Goal: Information Seeking & Learning: Learn about a topic

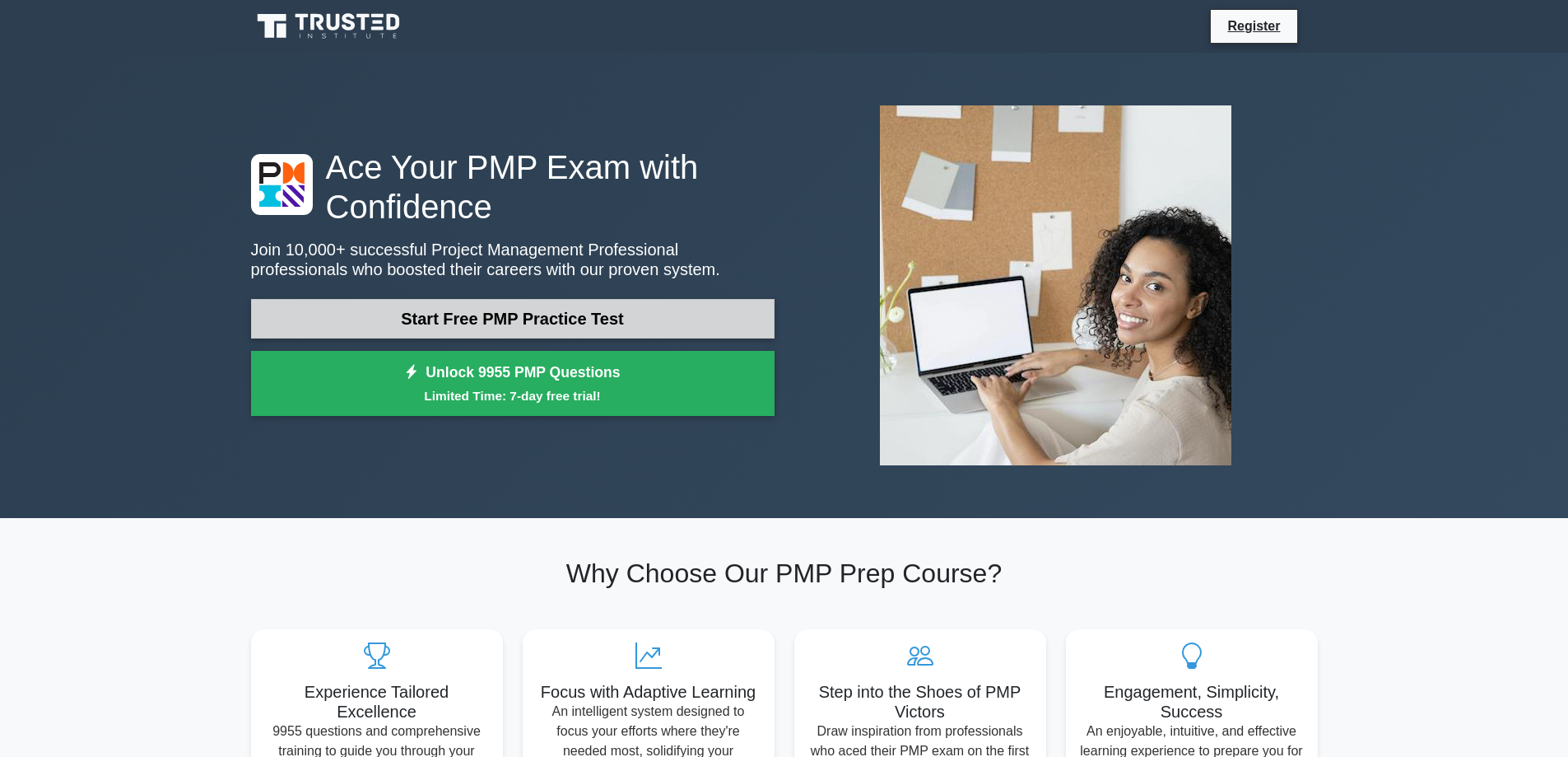
click at [458, 321] on link "Start Free PMP Practice Test" at bounding box center [513, 318] width 524 height 39
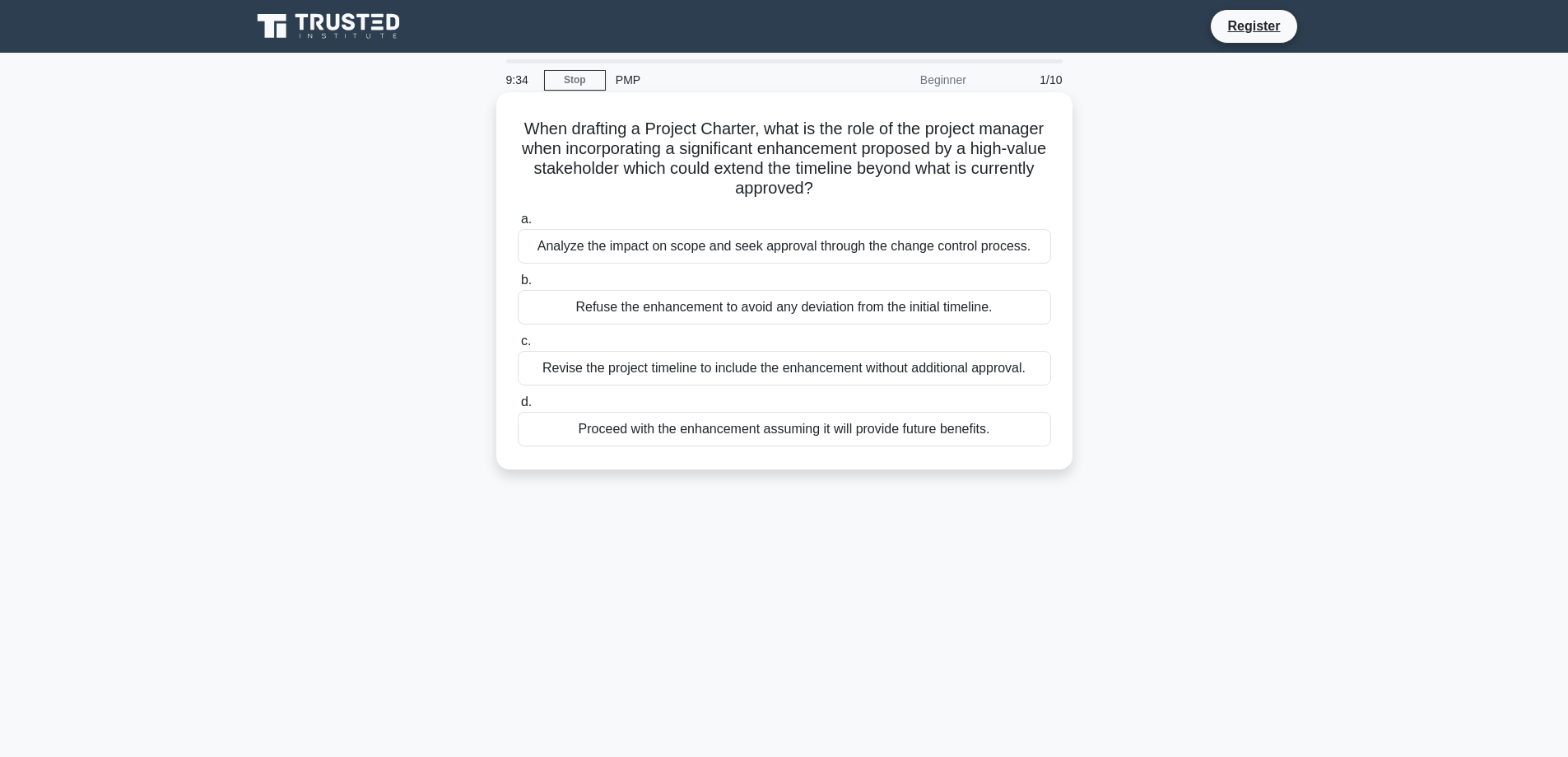
click at [778, 243] on div "Analyze the impact on scope and seek approval through the change control proces…" at bounding box center [784, 247] width 533 height 35
click at [518, 224] on input "a. Analyze the impact on scope and seek approval through the change control pro…" at bounding box center [518, 219] width 0 height 11
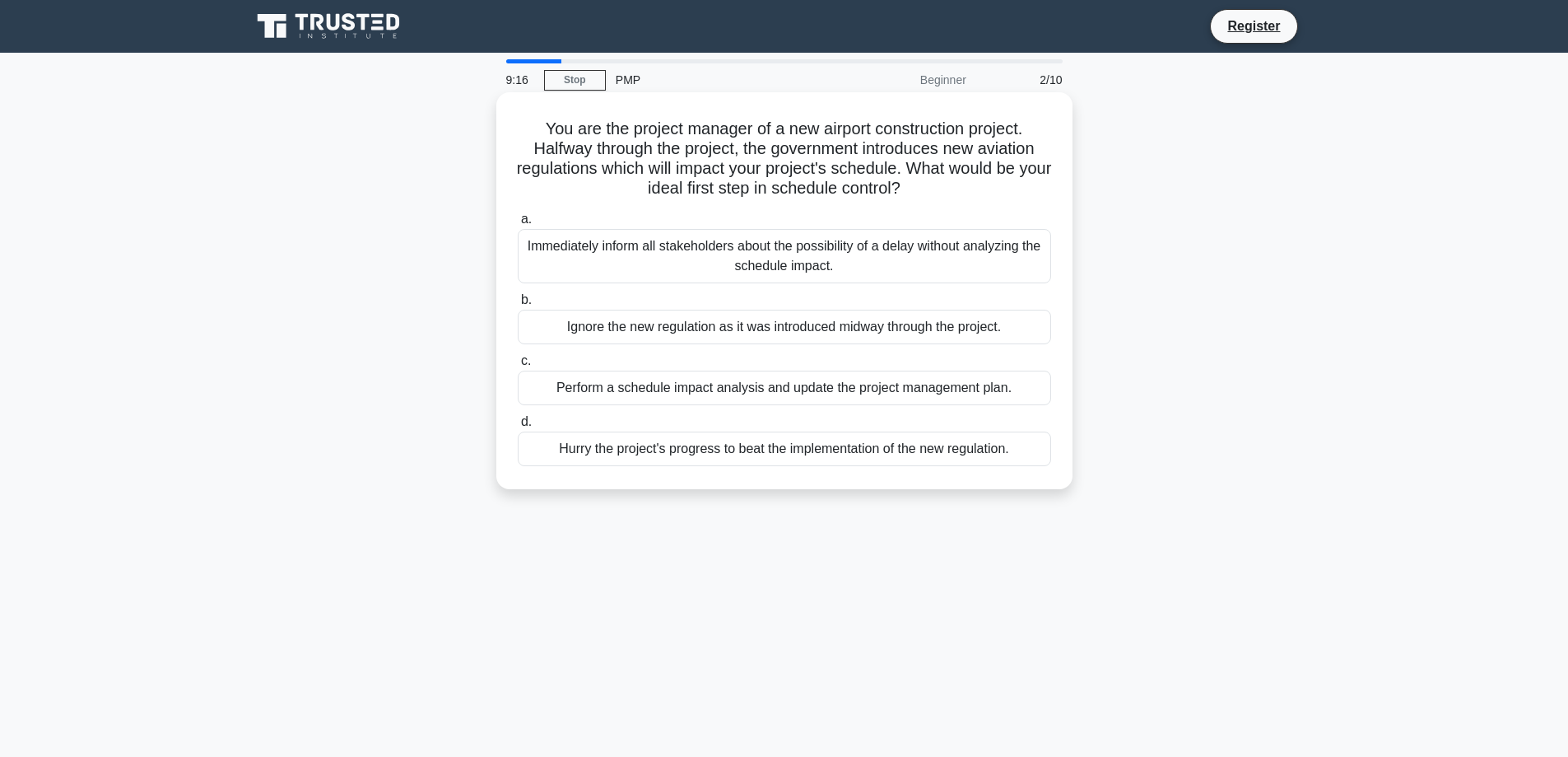
click at [849, 394] on div "Perform a schedule impact analysis and update the project management plan." at bounding box center [784, 388] width 533 height 35
click at [518, 366] on input "c. Perform a schedule impact analysis and update the project management plan." at bounding box center [518, 360] width 0 height 11
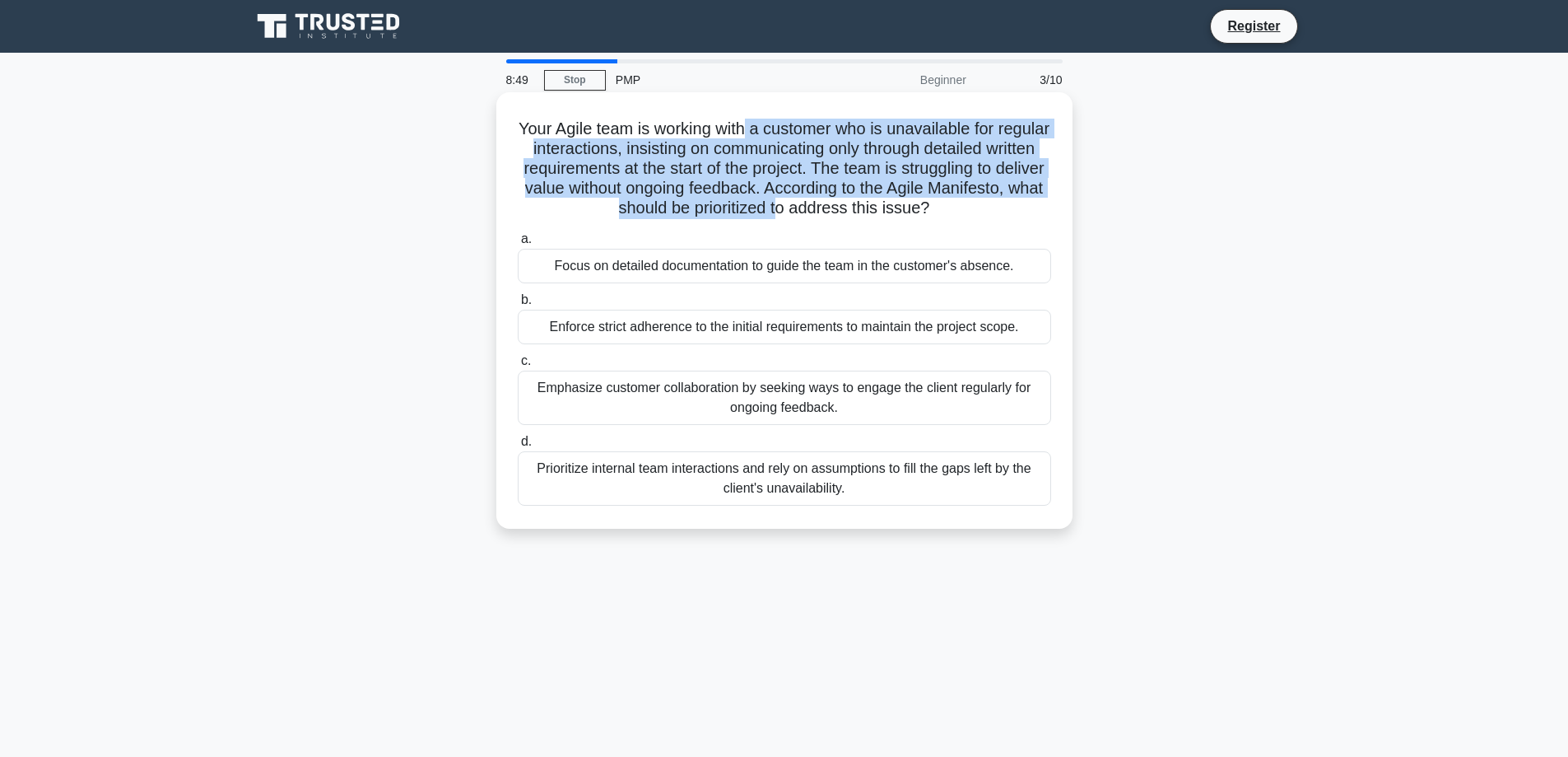
drag, startPoint x: 777, startPoint y: 134, endPoint x: 843, endPoint y: 200, distance: 93.3
click at [843, 200] on h5 "Your Agile team is working with a customer who is unavailable for regular inter…" at bounding box center [784, 169] width 536 height 100
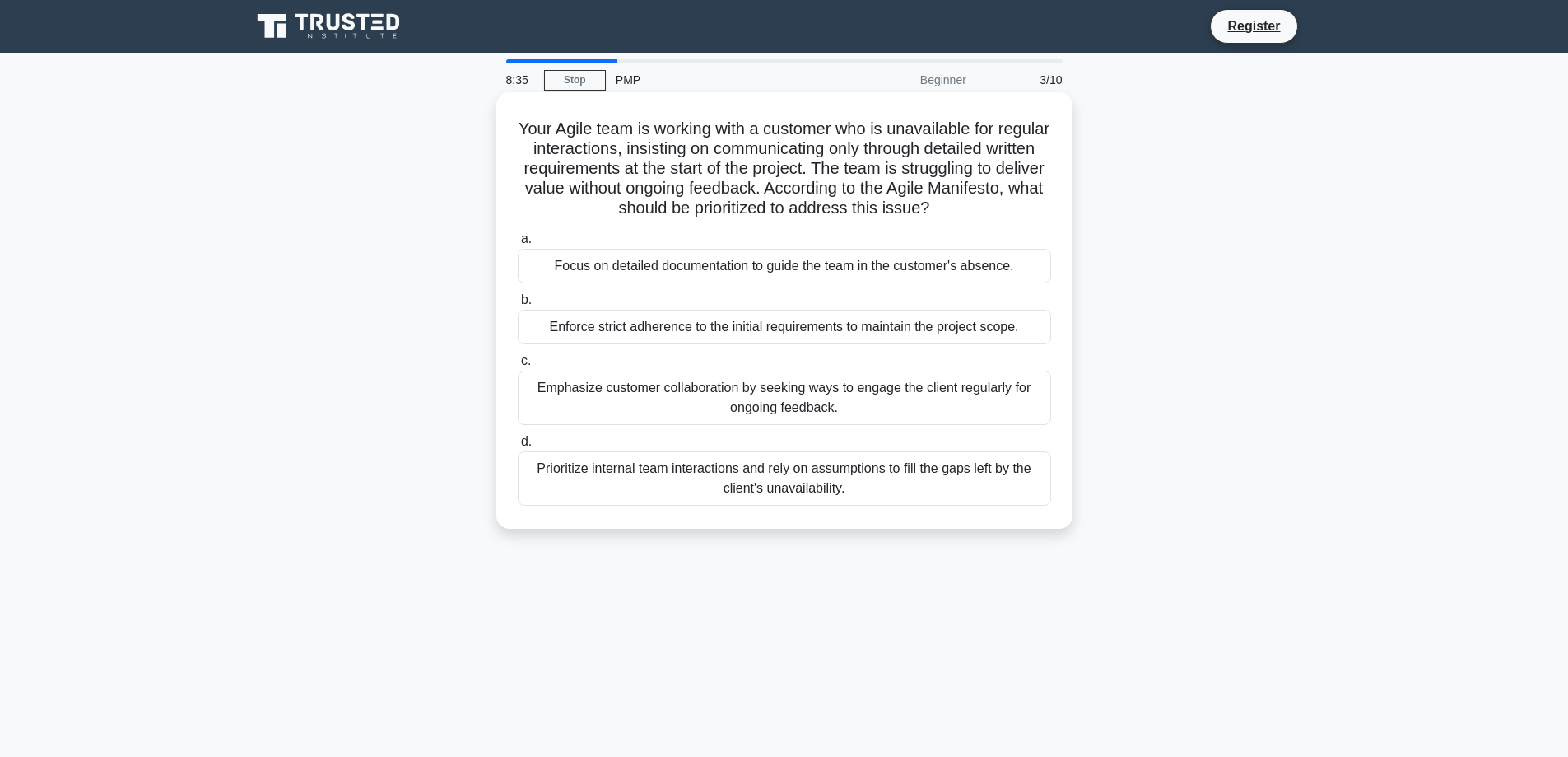
click at [818, 414] on div "Emphasize customer collaboration by seeking ways to engage the client regularly…" at bounding box center [784, 398] width 533 height 54
click at [518, 366] on input "c. Emphasize customer collaboration by seeking ways to engage the client regula…" at bounding box center [518, 360] width 0 height 11
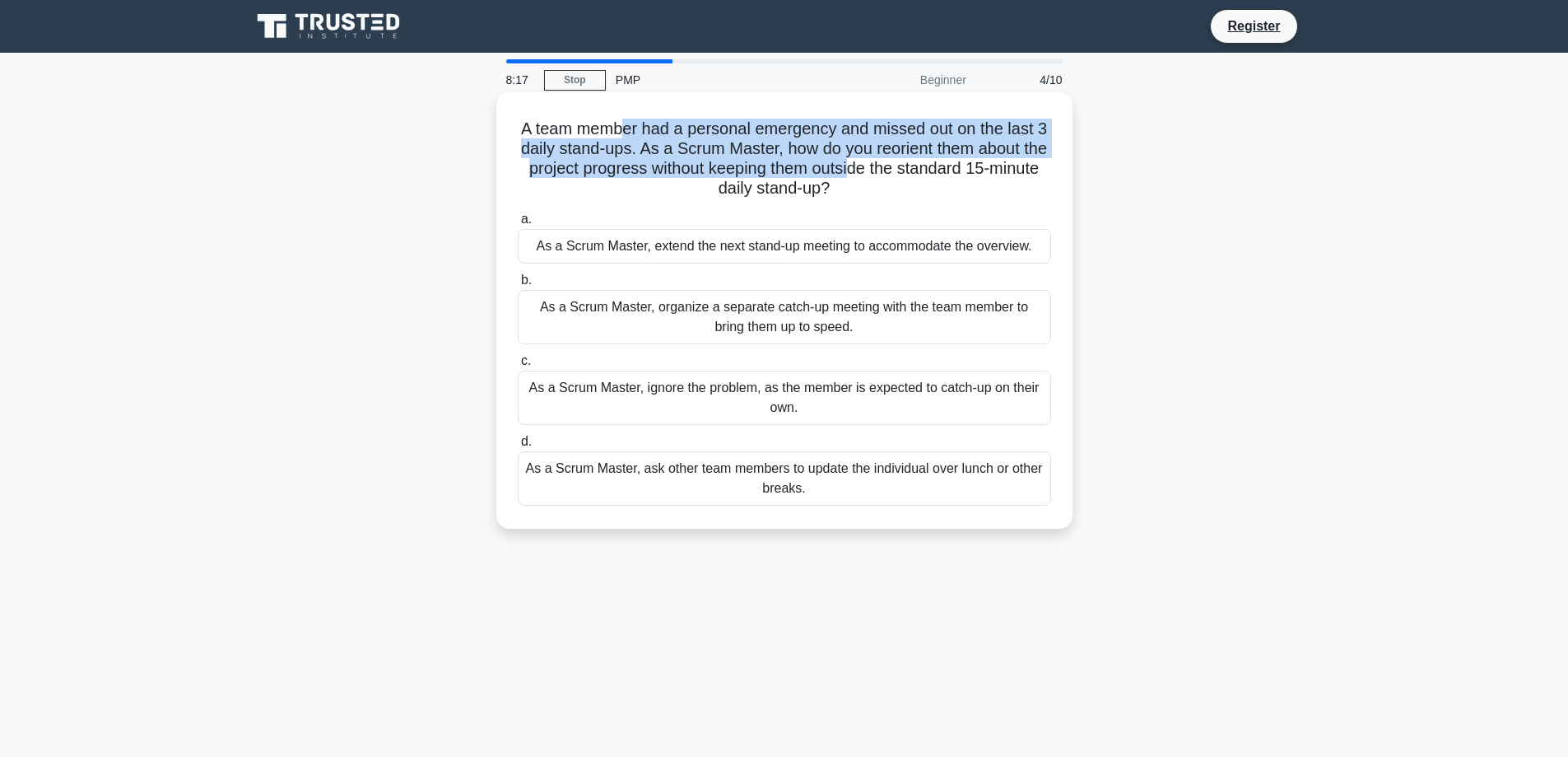
drag, startPoint x: 630, startPoint y: 140, endPoint x: 890, endPoint y: 170, distance: 261.7
click at [890, 170] on h5 "A team member had a personal emergency and missed out on the last 3 daily stand…" at bounding box center [784, 159] width 536 height 81
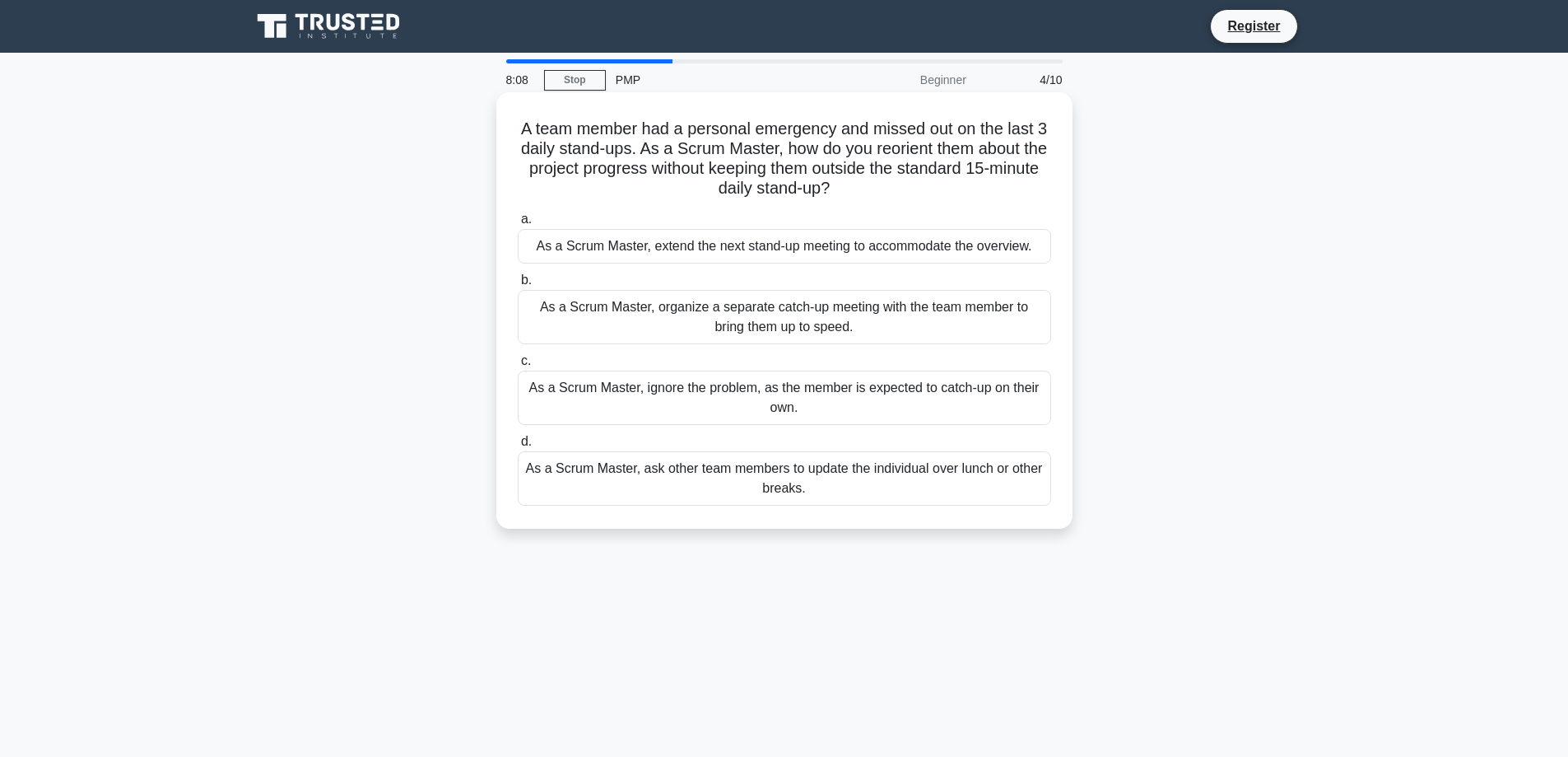
click at [818, 326] on div "As a Scrum Master, organize a separate catch-up meeting with the team member to…" at bounding box center [784, 317] width 533 height 54
click at [518, 286] on input "b. As a Scrum Master, organize a separate catch-up meeting with the team member…" at bounding box center [518, 280] width 0 height 11
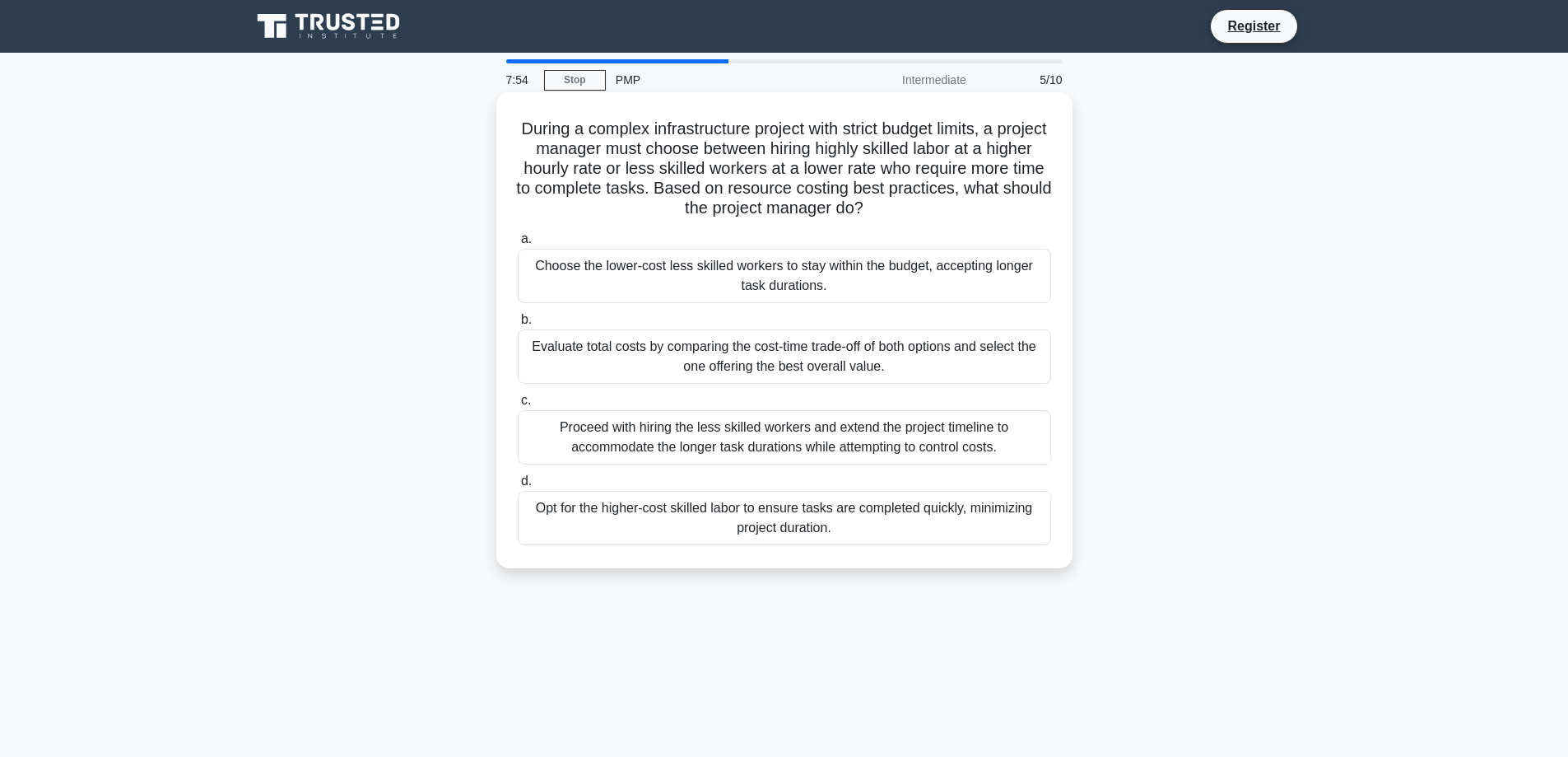
drag, startPoint x: 604, startPoint y: 128, endPoint x: 955, endPoint y: 200, distance: 358.3
click at [955, 200] on h5 "During a complex infrastructure project with strict budget limits, a project ma…" at bounding box center [784, 169] width 536 height 100
click at [955, 205] on h5 "During a complex infrastructure project with strict budget limits, a project ma…" at bounding box center [784, 169] width 536 height 100
drag, startPoint x: 952, startPoint y: 209, endPoint x: 712, endPoint y: 168, distance: 243.5
click at [712, 168] on h5 "During a complex infrastructure project with strict budget limits, a project ma…" at bounding box center [784, 169] width 536 height 100
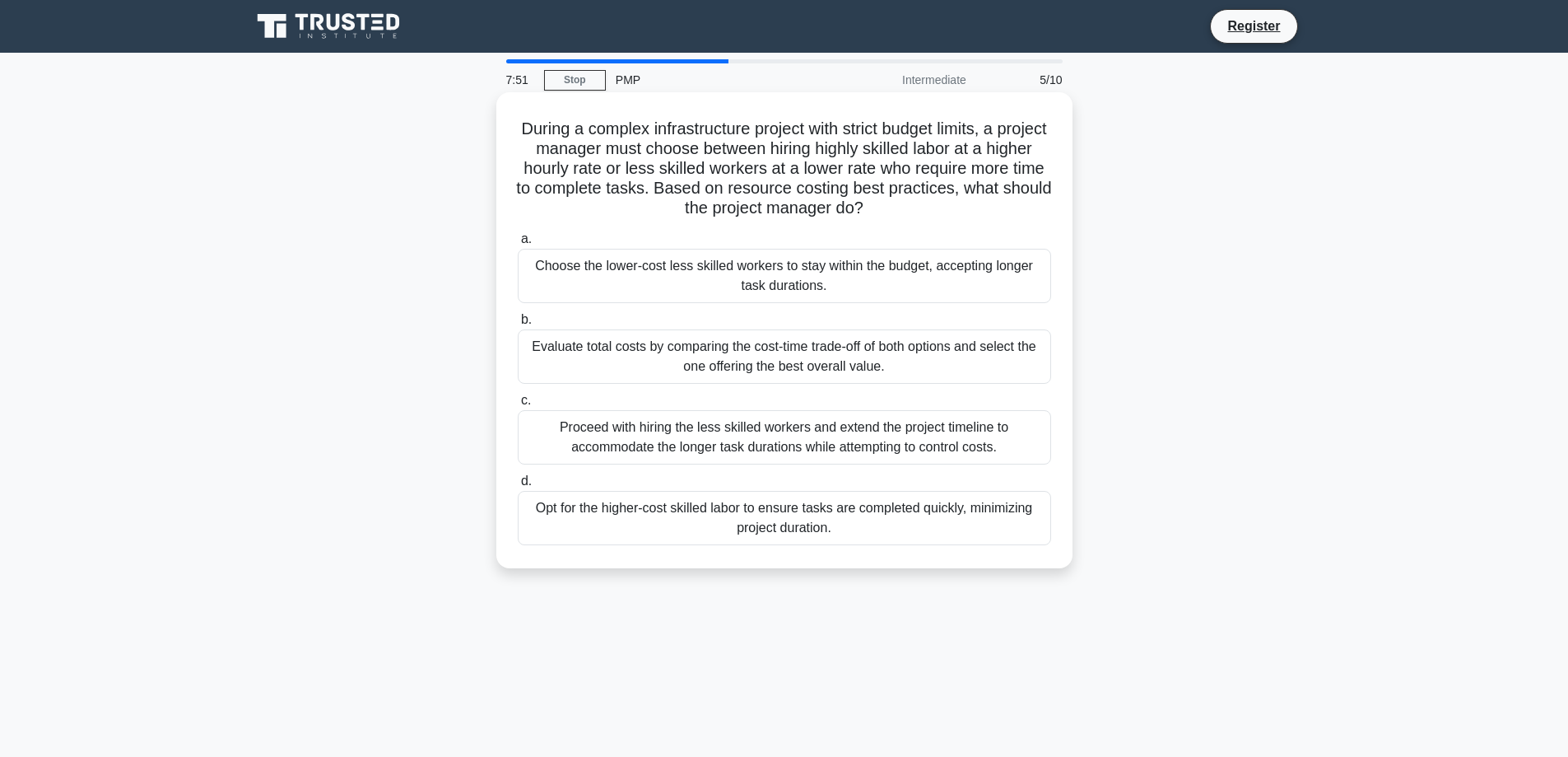
click at [712, 168] on h5 "During a complex infrastructure project with strict budget limits, a project ma…" at bounding box center [784, 169] width 536 height 100
click at [868, 355] on div "Evaluate total costs by comparing the cost-time trade-off of both options and s…" at bounding box center [784, 356] width 533 height 54
click at [518, 326] on input "b. Evaluate total costs by comparing the cost-time trade-off of both options an…" at bounding box center [518, 320] width 0 height 11
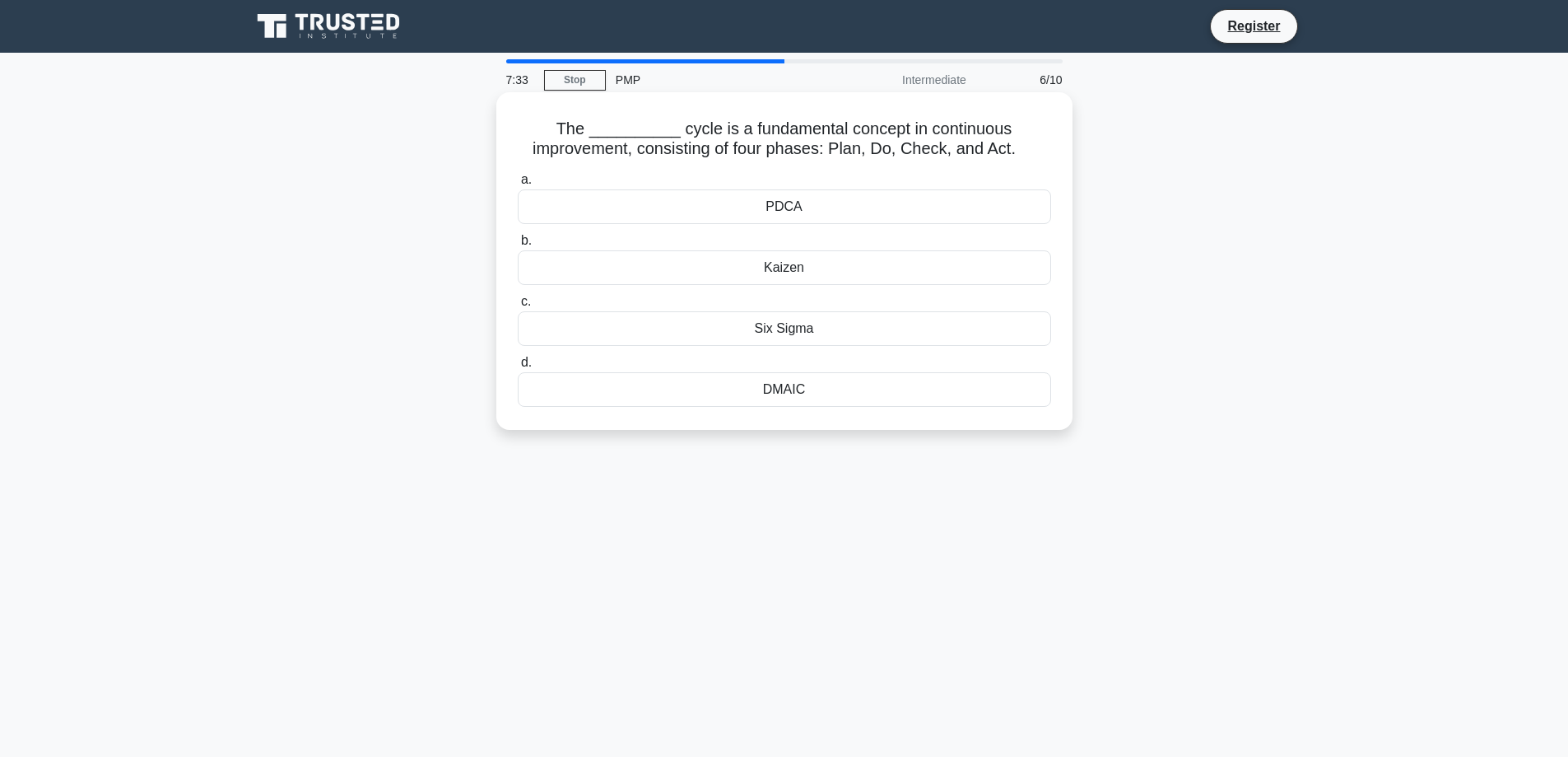
click at [902, 205] on div "PDCA" at bounding box center [784, 207] width 533 height 35
click at [518, 185] on input "a. PDCA" at bounding box center [518, 179] width 0 height 11
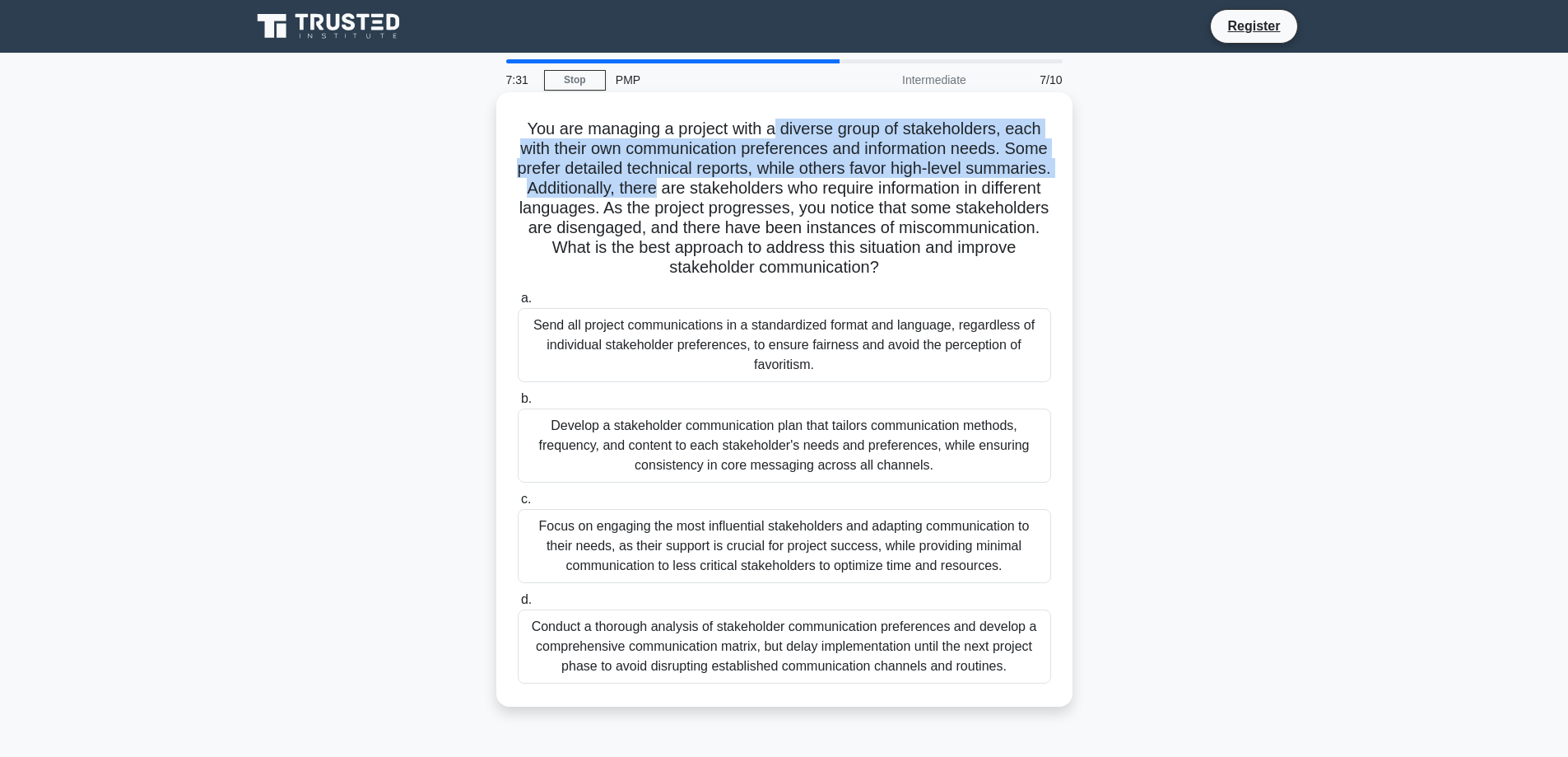
drag, startPoint x: 776, startPoint y: 124, endPoint x: 784, endPoint y: 188, distance: 64.5
click at [784, 188] on h5 "You are managing a project with a diverse group of stakeholders, each with thei…" at bounding box center [784, 198] width 536 height 160
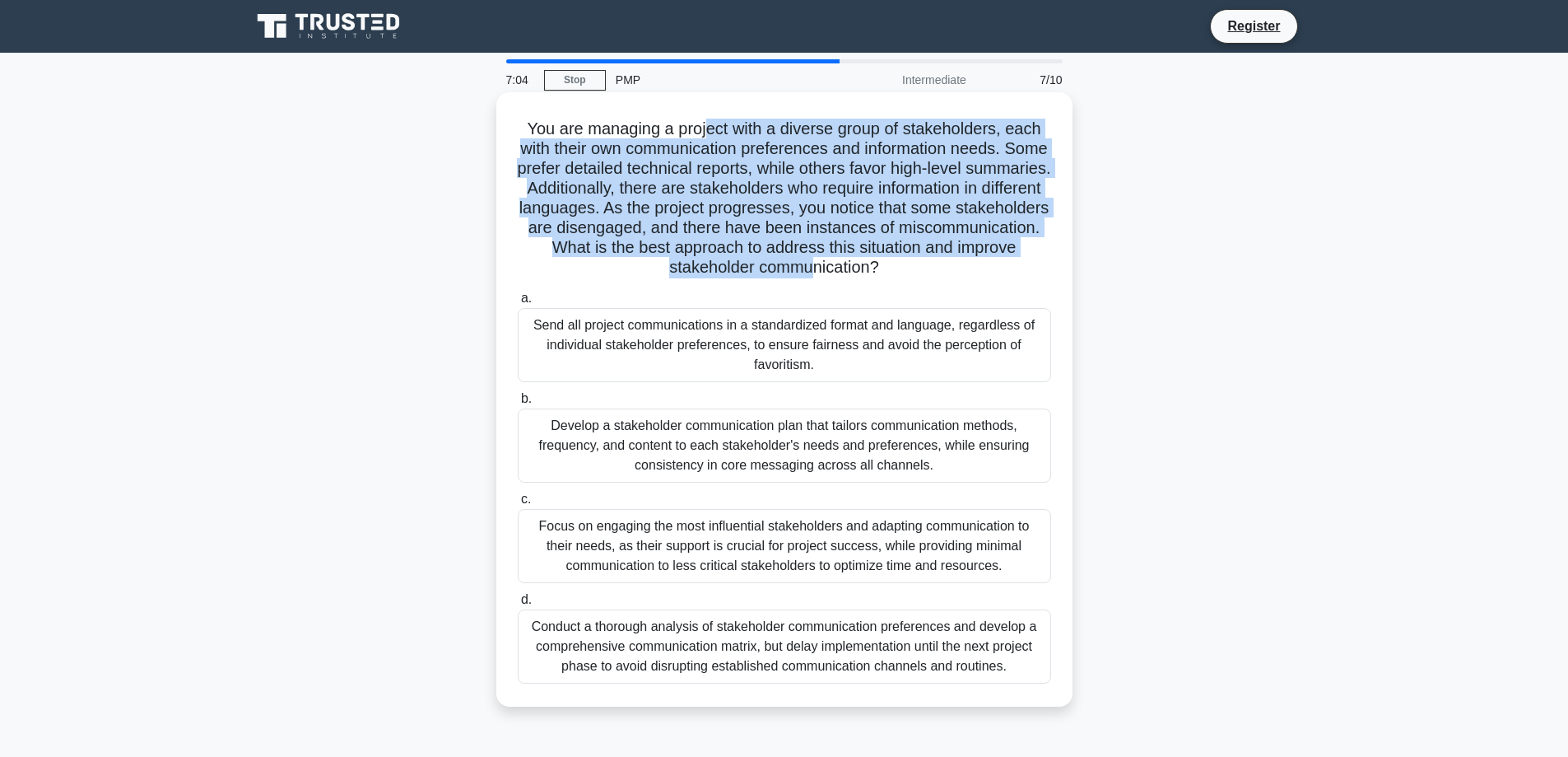
drag, startPoint x: 707, startPoint y: 132, endPoint x: 914, endPoint y: 258, distance: 242.3
click at [913, 258] on h5 "You are managing a project with a diverse group of stakeholders, each with thei…" at bounding box center [784, 198] width 536 height 160
click at [917, 258] on h5 "You are managing a project with a diverse group of stakeholders, each with thei…" at bounding box center [784, 198] width 536 height 160
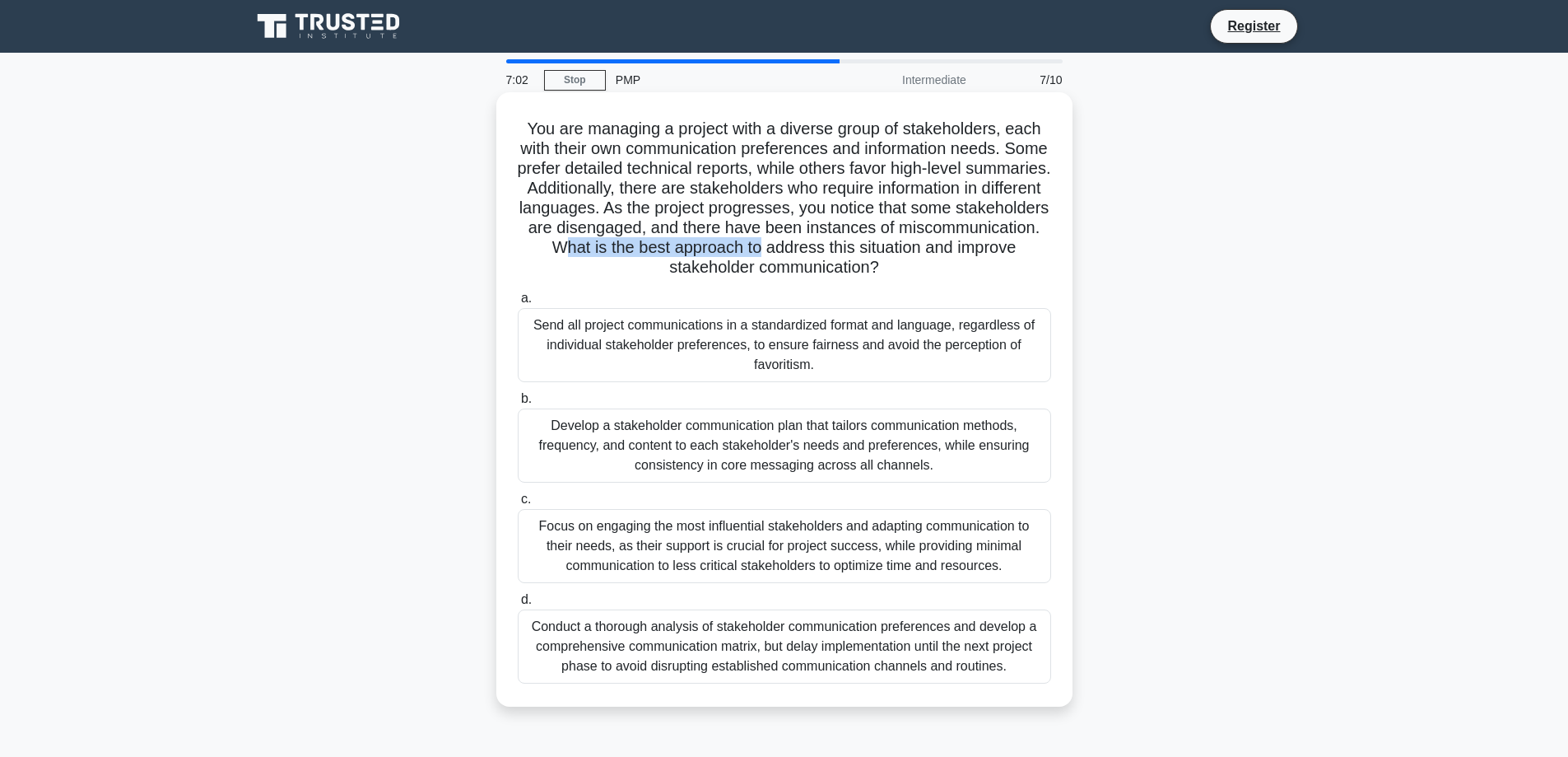
drag, startPoint x: 983, startPoint y: 249, endPoint x: 783, endPoint y: 252, distance: 200.0
click at [783, 252] on h5 "You are managing a project with a diverse group of stakeholders, each with thei…" at bounding box center [784, 198] width 536 height 160
click at [793, 454] on div "Develop a stakeholder communication plan that tailors communication methods, fr…" at bounding box center [784, 445] width 533 height 74
click at [518, 405] on input "b. Develop a stakeholder communication plan that tailors communication methods,…" at bounding box center [518, 399] width 0 height 11
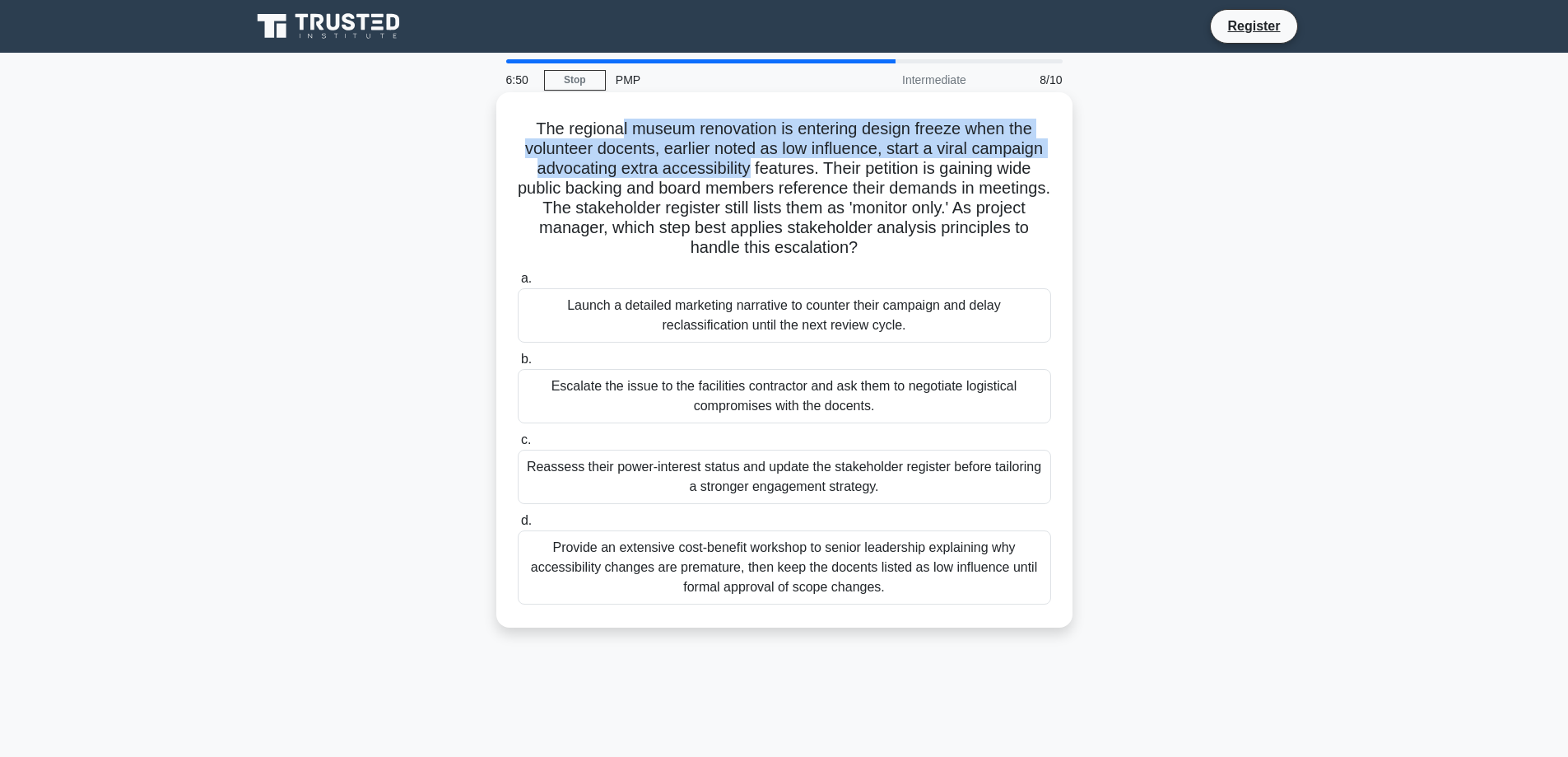
drag, startPoint x: 618, startPoint y: 110, endPoint x: 743, endPoint y: 178, distance: 142.3
click at [743, 178] on div "The regional museum renovation is entering design freeze when the volunteer doc…" at bounding box center [784, 360] width 563 height 522
click at [743, 178] on h5 "The regional museum renovation is entering design freeze when the volunteer doc…" at bounding box center [784, 188] width 536 height 140
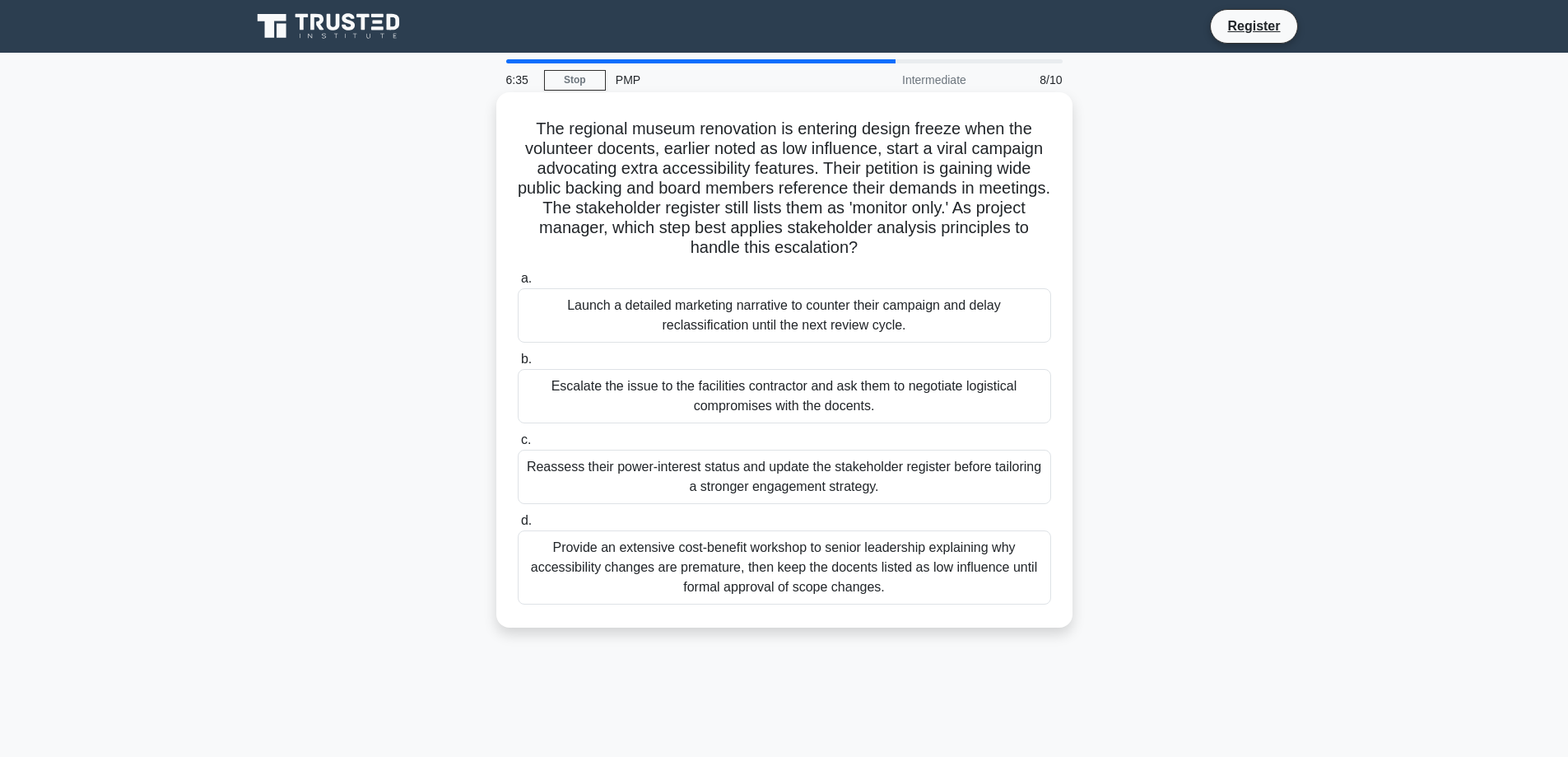
drag, startPoint x: 737, startPoint y: 136, endPoint x: 939, endPoint y: 248, distance: 231.0
click at [939, 248] on h5 "The regional museum renovation is entering design freeze when the volunteer doc…" at bounding box center [784, 188] width 536 height 140
click at [875, 485] on div "Reassess their power-interest status and update the stakeholder register before…" at bounding box center [784, 477] width 533 height 54
click at [518, 446] on input "c. Reassess their power-interest status and update the stakeholder register bef…" at bounding box center [518, 439] width 0 height 11
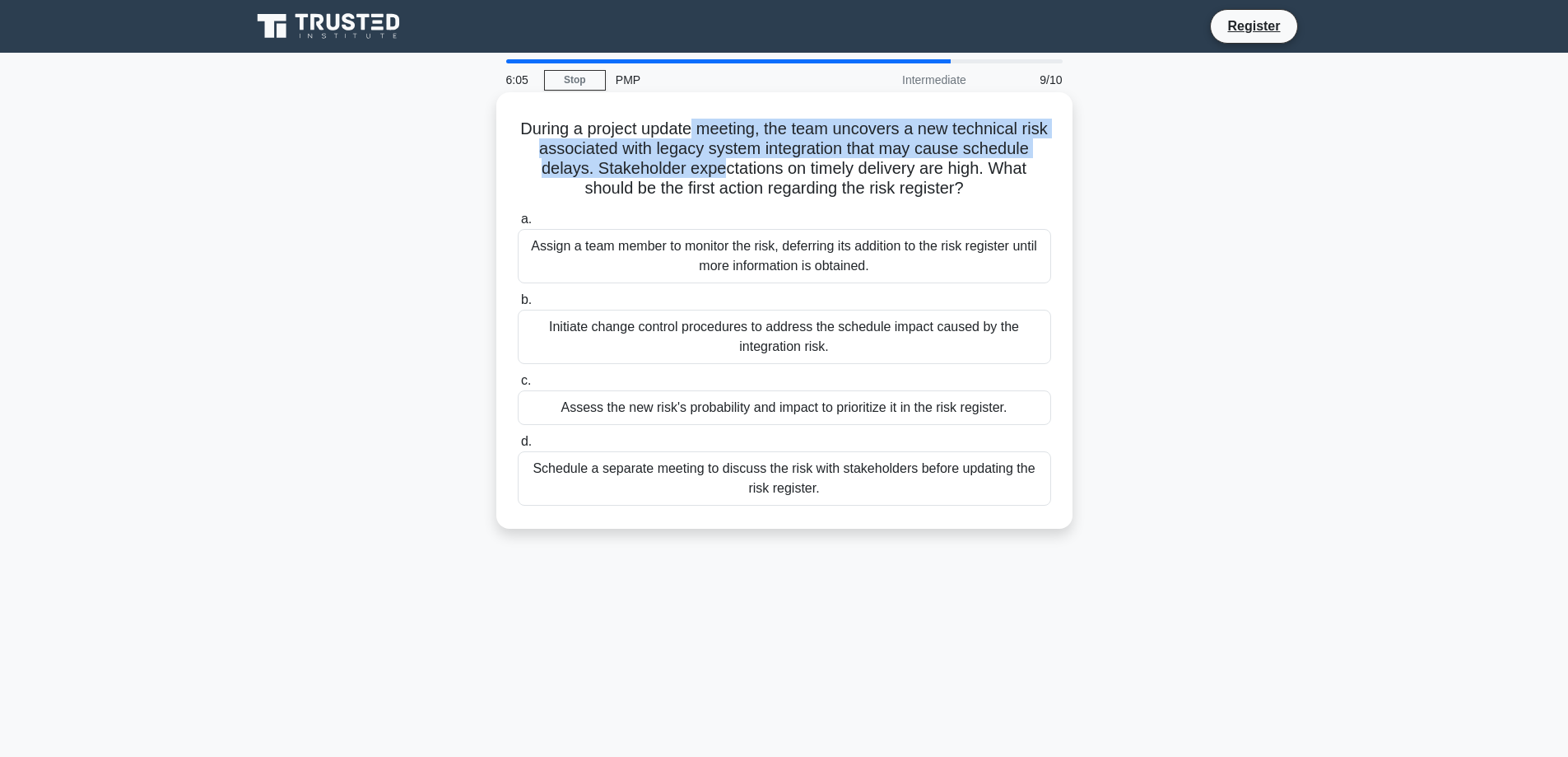
drag, startPoint x: 704, startPoint y: 128, endPoint x: 721, endPoint y: 167, distance: 42.5
click at [721, 167] on h5 "During a project update meeting, the team uncovers a new technical risk associa…" at bounding box center [784, 159] width 536 height 81
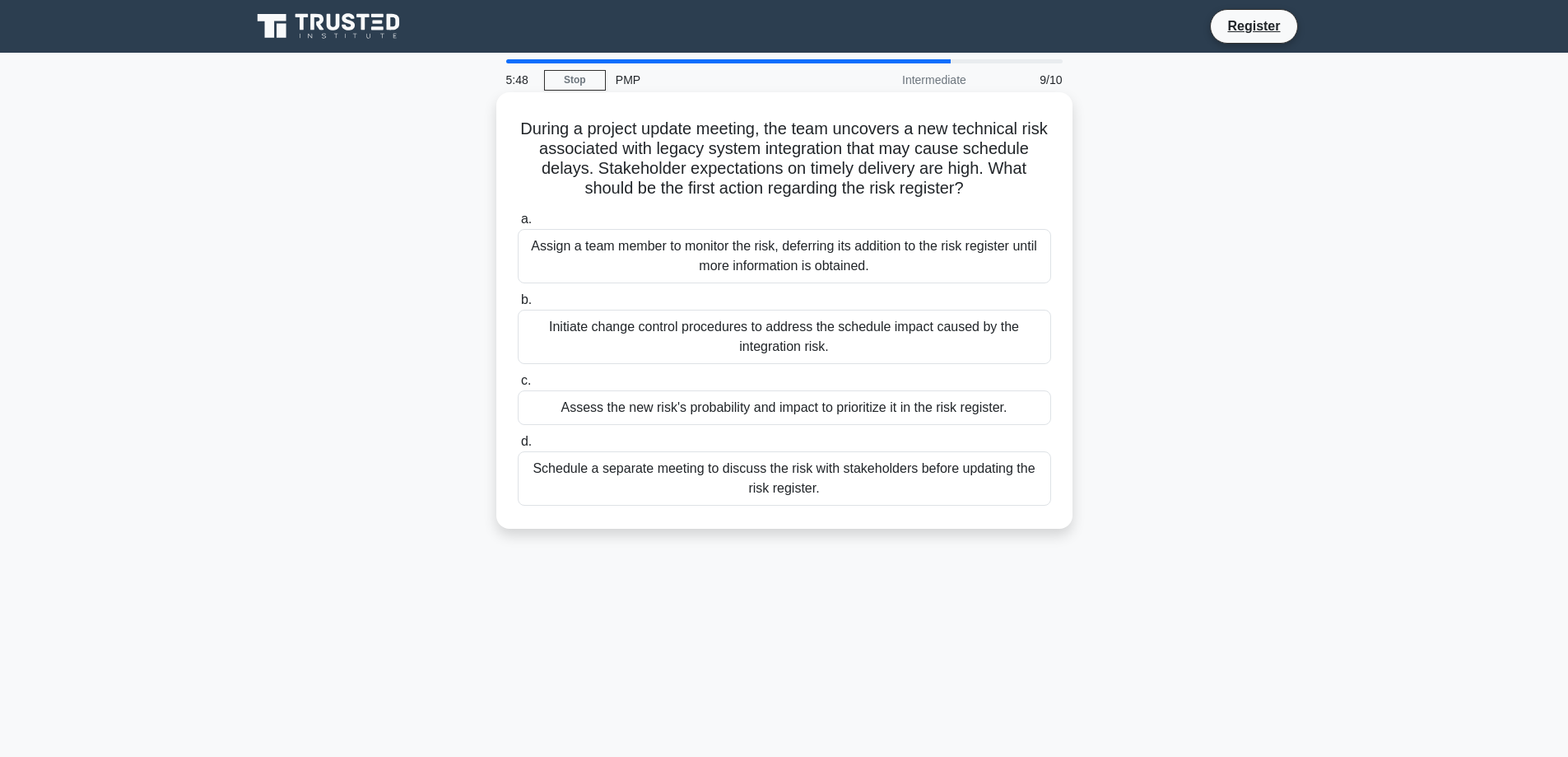
click at [812, 175] on h5 "During a project update meeting, the team uncovers a new technical risk associa…" at bounding box center [784, 159] width 536 height 81
click at [820, 487] on div "Schedule a separate meeting to discuss the risk with stakeholders before updati…" at bounding box center [784, 479] width 533 height 54
click at [518, 447] on input "d. Schedule a separate meeting to discuss the risk with stakeholders before upd…" at bounding box center [518, 441] width 0 height 11
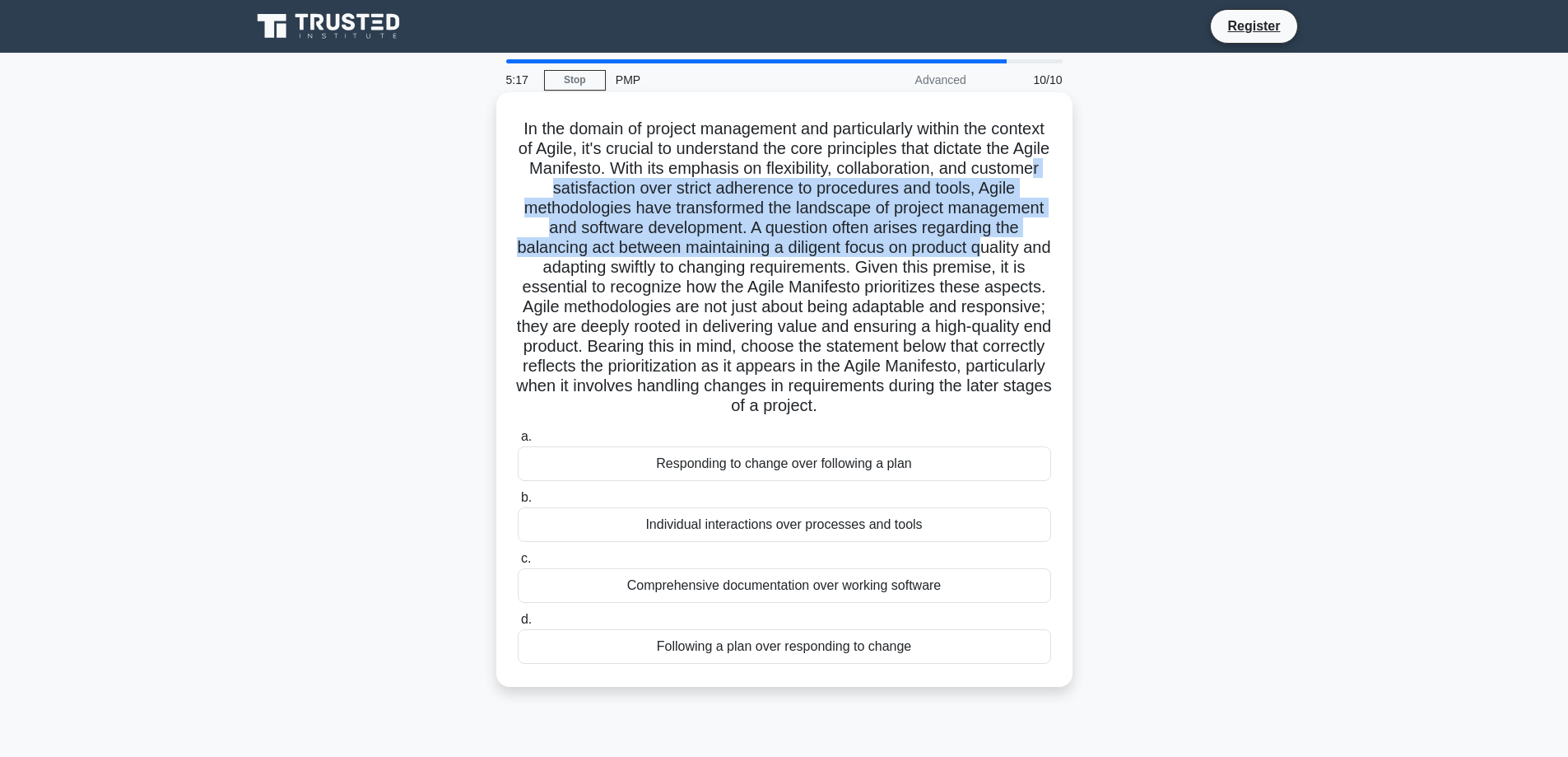
drag, startPoint x: 746, startPoint y: 184, endPoint x: 748, endPoint y: 270, distance: 86.0
click at [748, 270] on h5 ".spinner_0XTQ{transform-origin:center;animation:spinner_y6GP .75s linear infini…" at bounding box center [784, 268] width 536 height 299
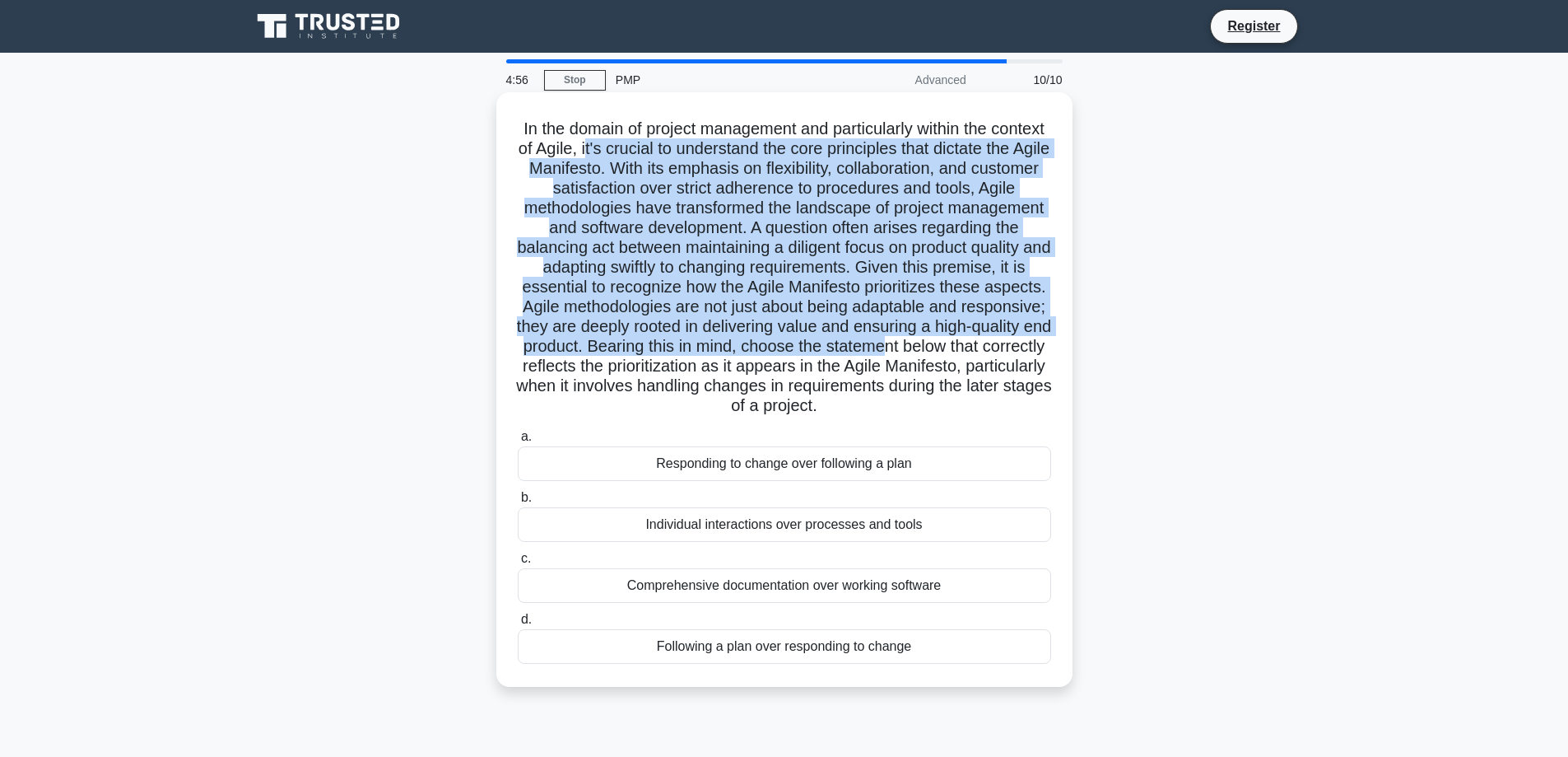
drag, startPoint x: 673, startPoint y: 144, endPoint x: 760, endPoint y: 376, distance: 247.8
click at [760, 376] on h5 ".spinner_0XTQ{transform-origin:center;animation:spinner_y6GP .75s linear infini…" at bounding box center [784, 268] width 536 height 299
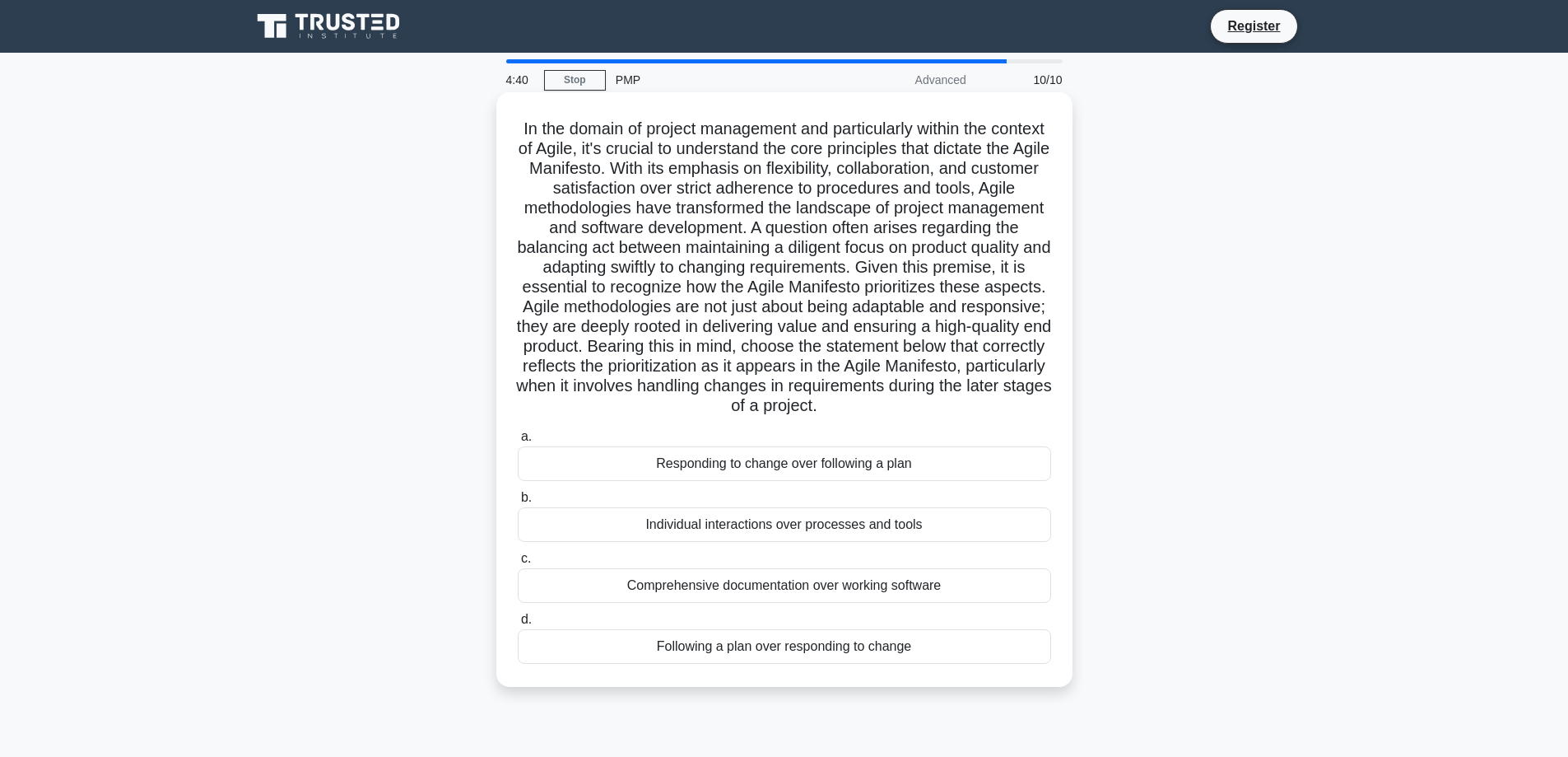
click at [818, 481] on div "Responding to change over following a plan" at bounding box center [784, 463] width 533 height 35
click at [518, 442] on input "a. Responding to change over following a plan" at bounding box center [518, 436] width 0 height 11
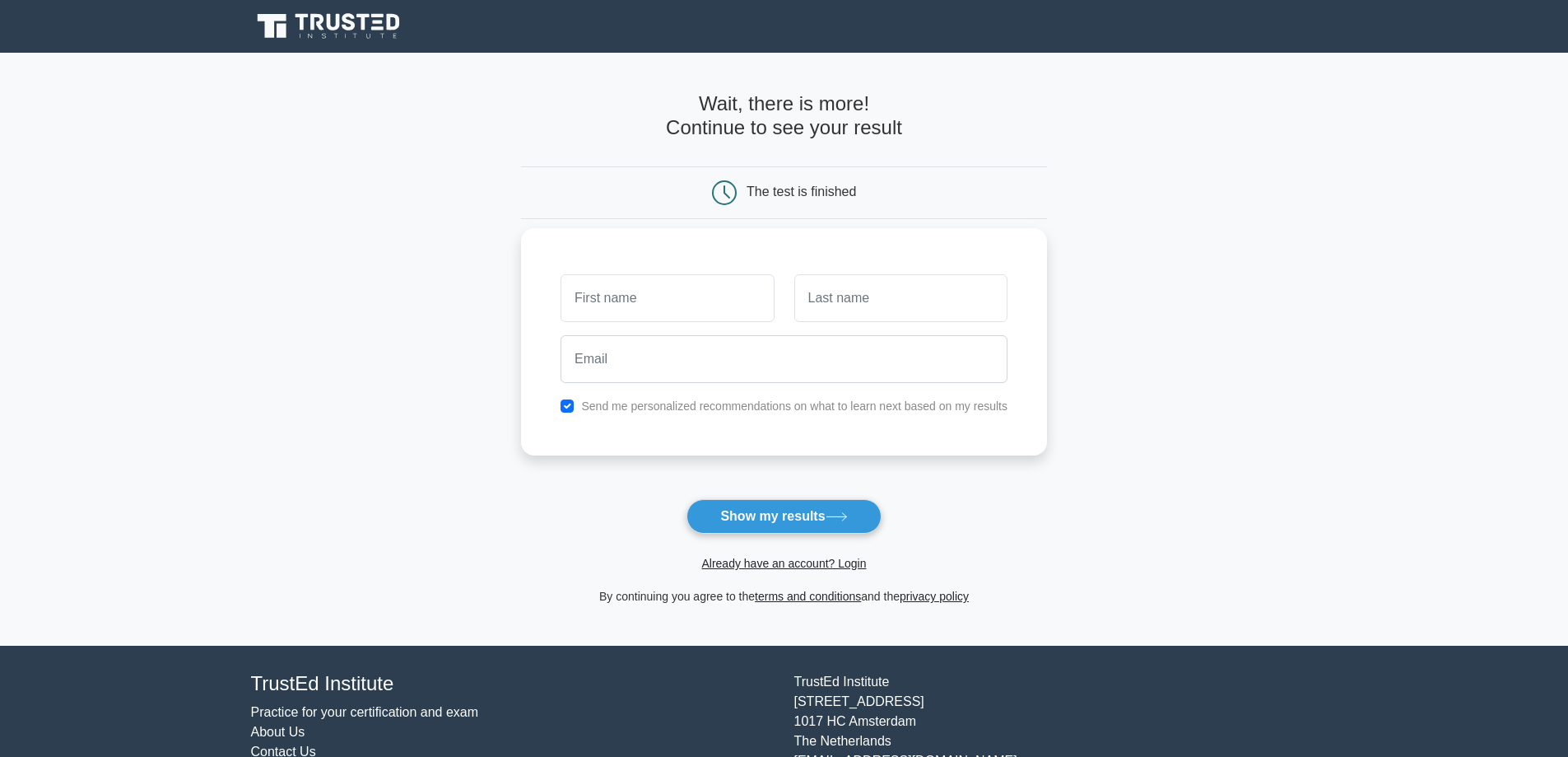
click at [716, 321] on input "text" at bounding box center [666, 299] width 213 height 48
click at [716, 309] on input "text" at bounding box center [666, 299] width 213 height 48
type input "dfzhsh"
click at [897, 304] on input "text" at bounding box center [900, 299] width 213 height 48
type input "agssga"
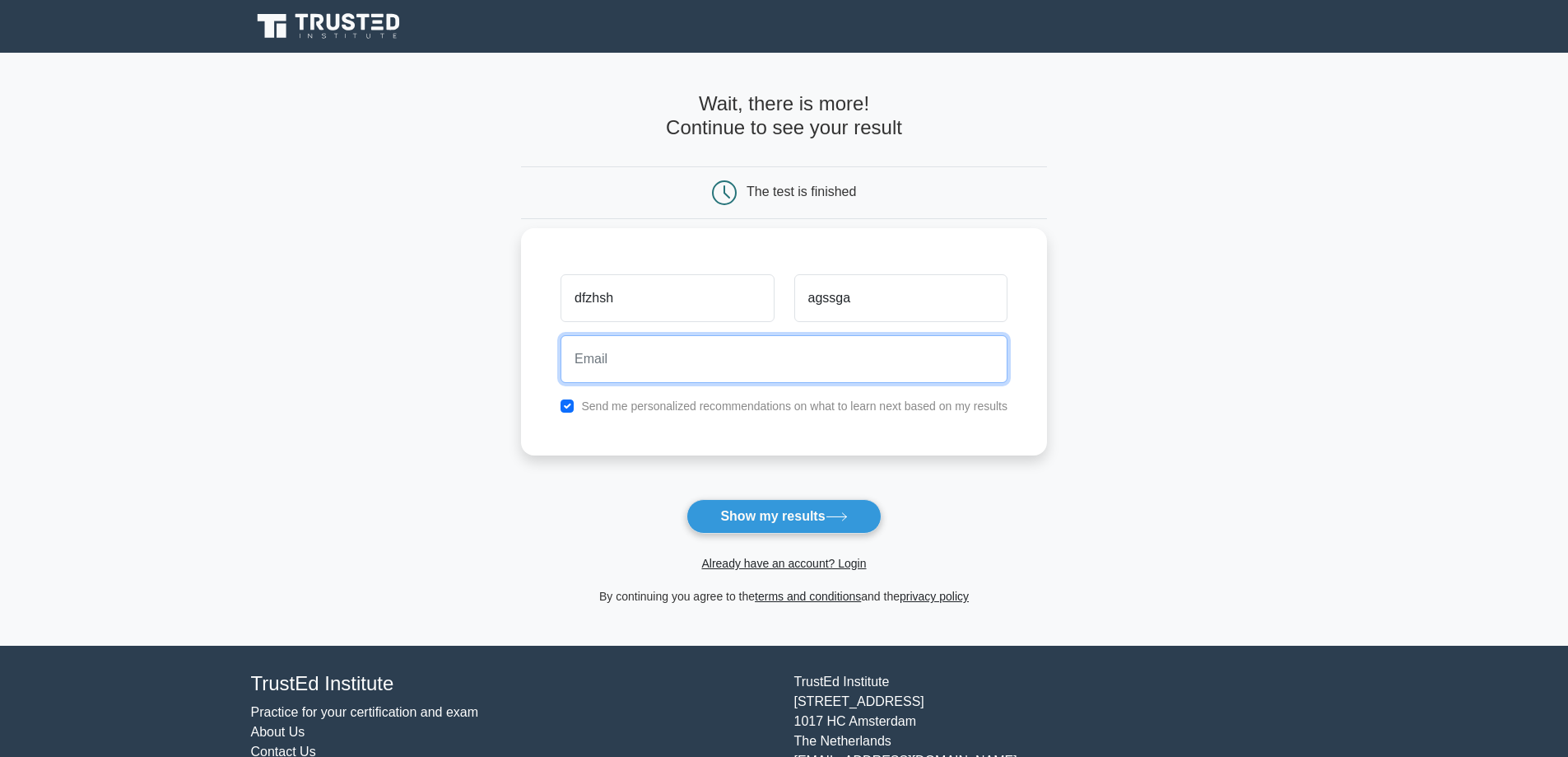
click at [845, 359] on input "email" at bounding box center [784, 359] width 447 height 48
drag, startPoint x: 842, startPoint y: 359, endPoint x: 479, endPoint y: 380, distance: 363.6
click at [479, 380] on main "Wait, there is more! Continue to see your result The test is finished dfzhsh ag…" at bounding box center [784, 350] width 1568 height 593
type input "asgasg@asf.com"
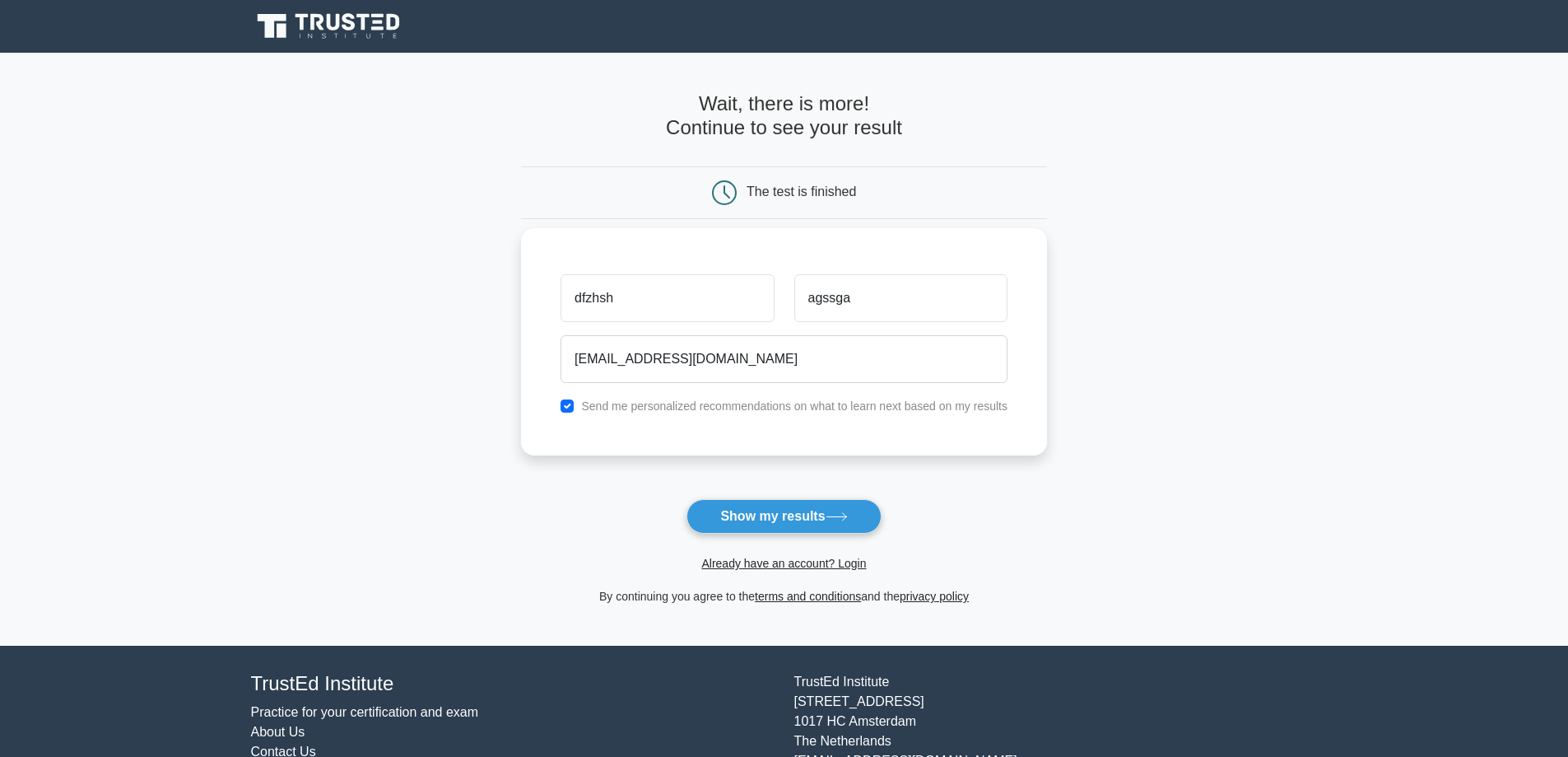
click at [814, 415] on div "Send me personalized recommendations on what to learn next based on my results" at bounding box center [784, 405] width 467 height 20
click at [827, 412] on label "Send me personalized recommendations on what to learn next based on my results" at bounding box center [794, 406] width 426 height 13
click at [831, 405] on label "Send me personalized recommendations on what to learn next based on my results" at bounding box center [794, 406] width 426 height 13
click at [565, 406] on input "checkbox" at bounding box center [567, 406] width 13 height 13
checkbox input "false"
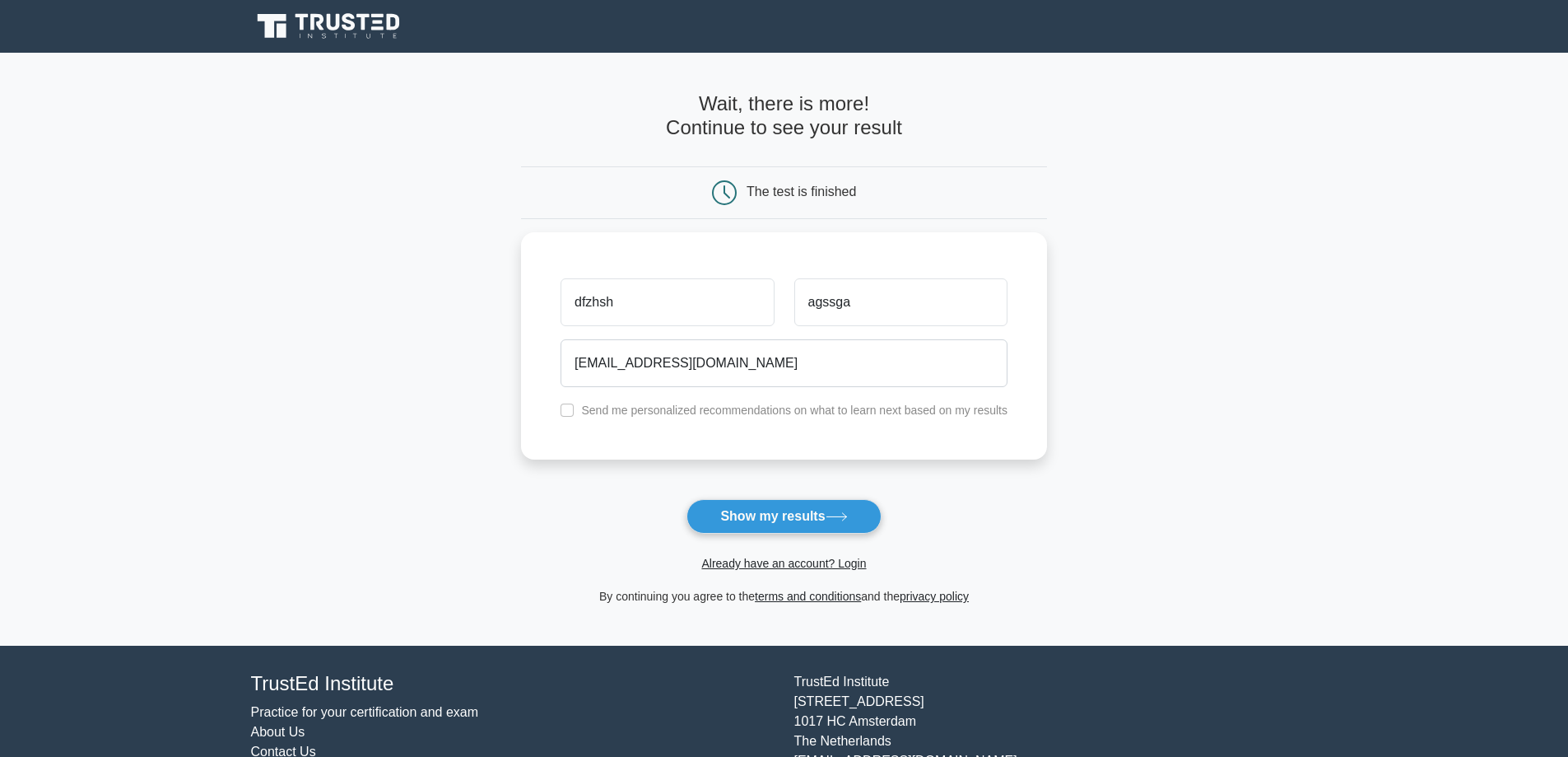
click at [766, 526] on button "Show my results" at bounding box center [784, 516] width 194 height 35
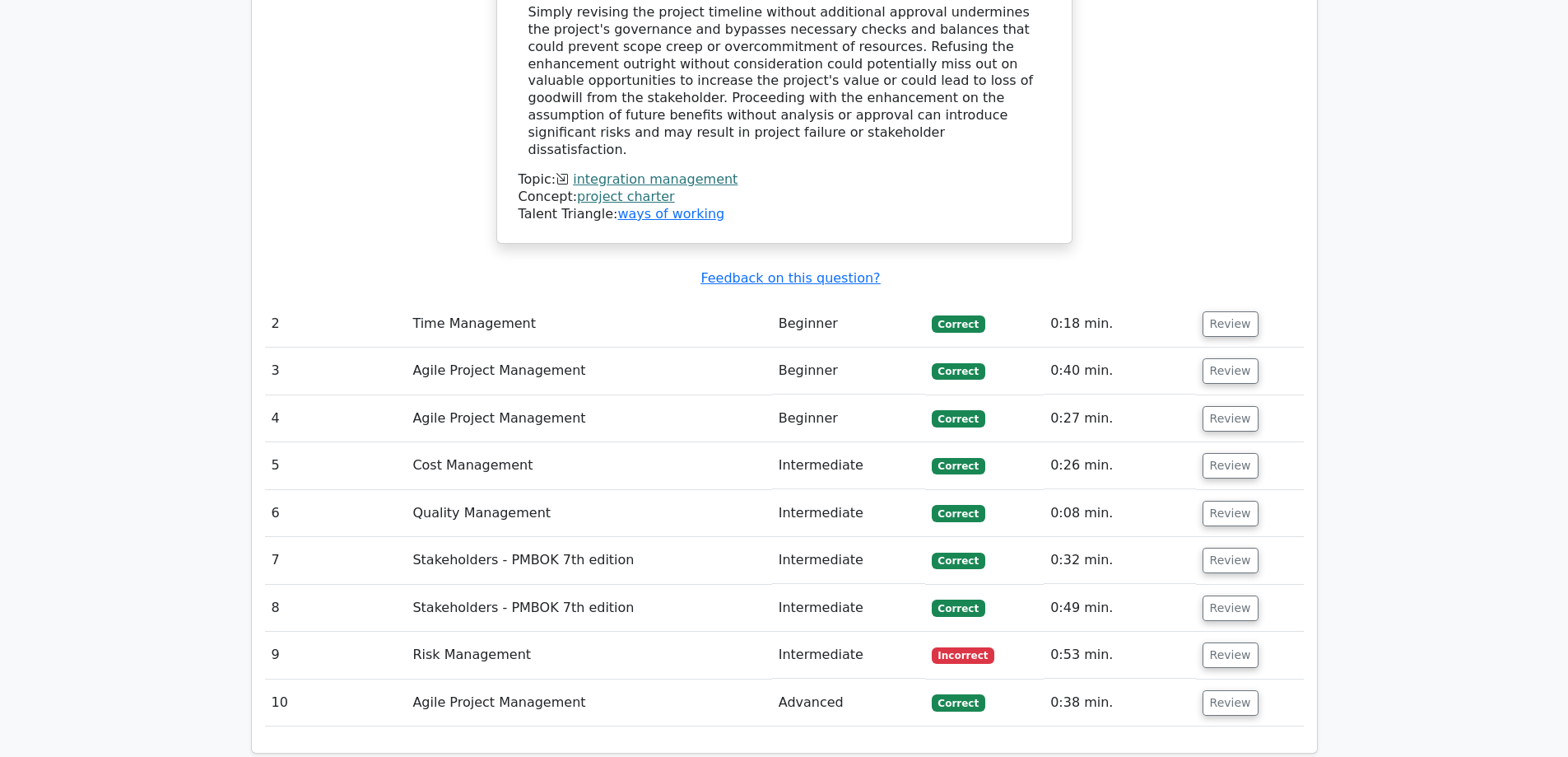
scroll to position [2116, 0]
click at [1206, 643] on button "Review" at bounding box center [1230, 656] width 56 height 26
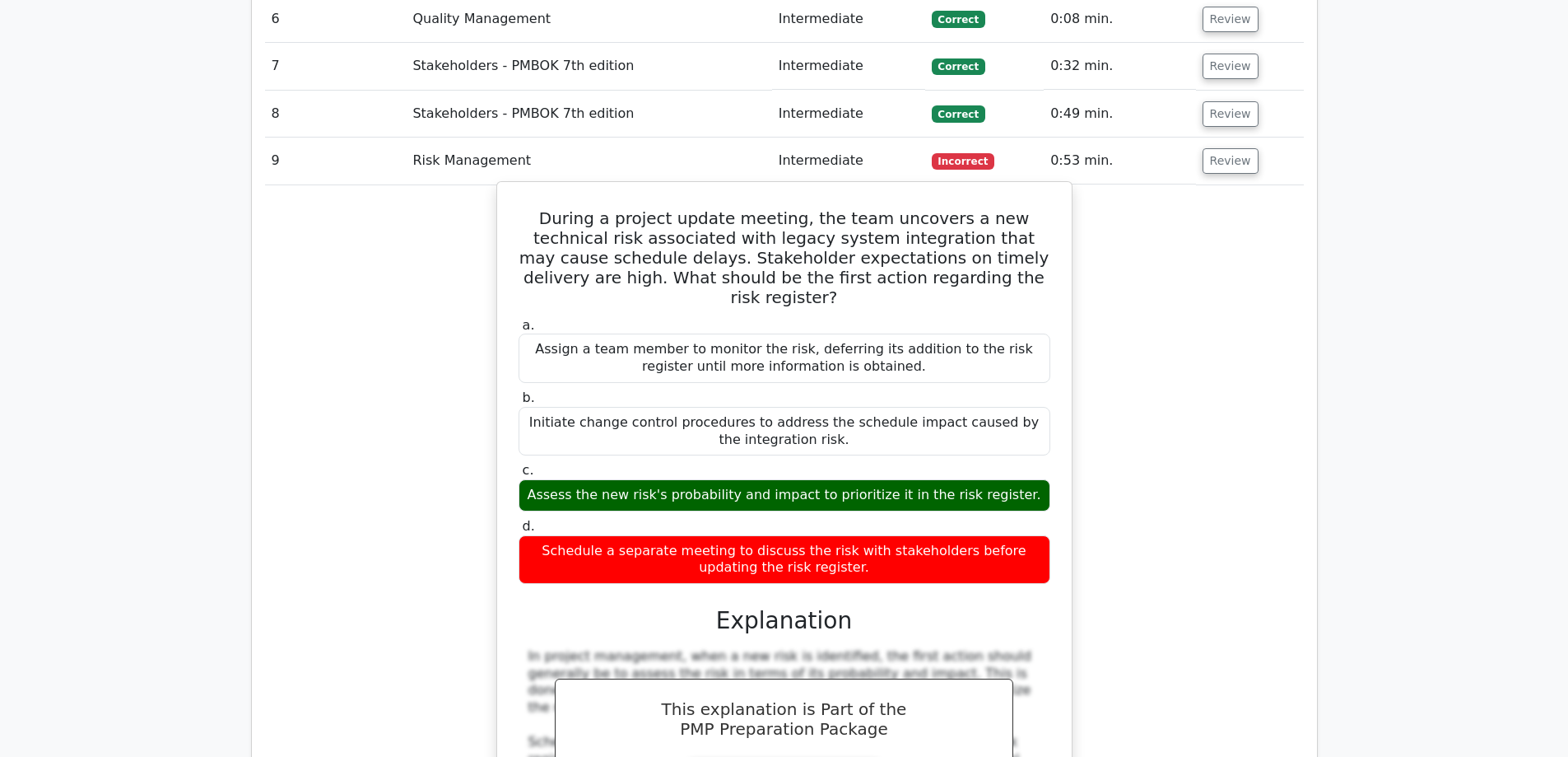
scroll to position [2610, 0]
